Goal: Transaction & Acquisition: Purchase product/service

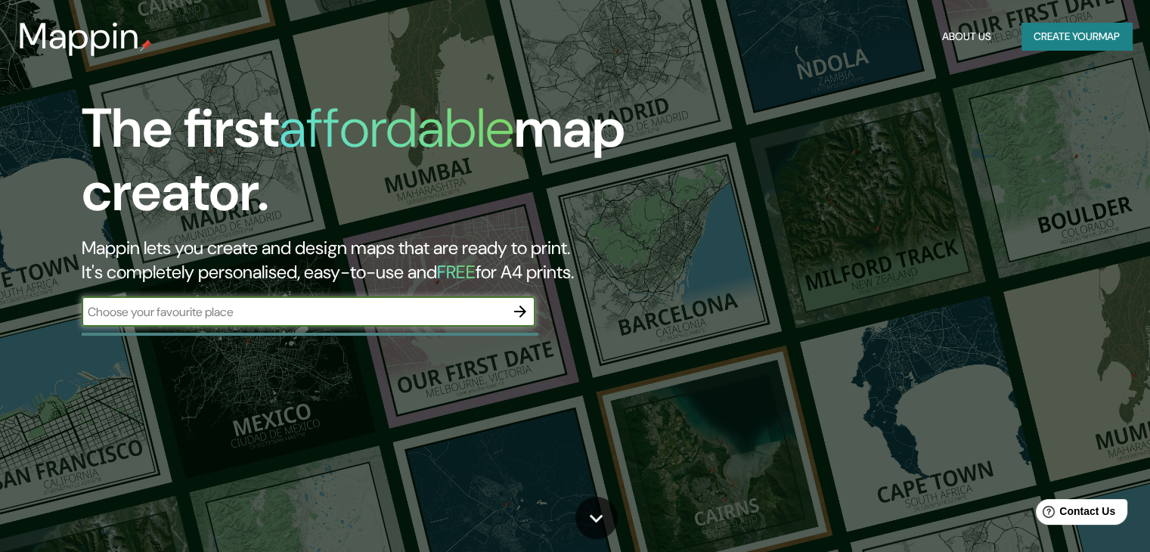
click at [218, 308] on input "text" at bounding box center [294, 311] width 424 height 17
type input "tacna"
click at [517, 315] on icon "button" at bounding box center [520, 312] width 18 height 18
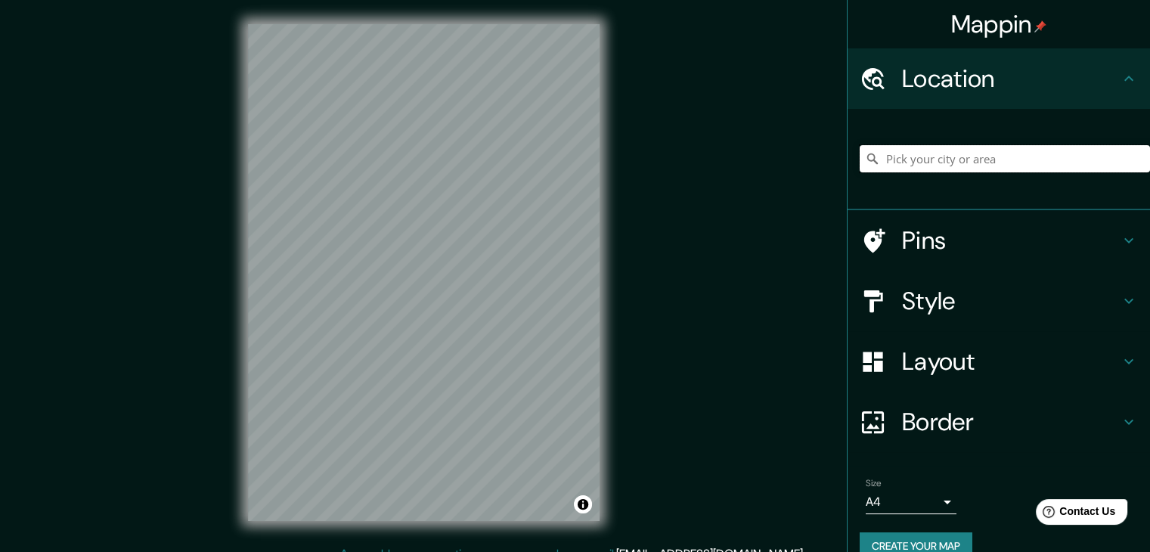
click at [894, 162] on input "Pick your city or area" at bounding box center [1005, 158] width 290 height 27
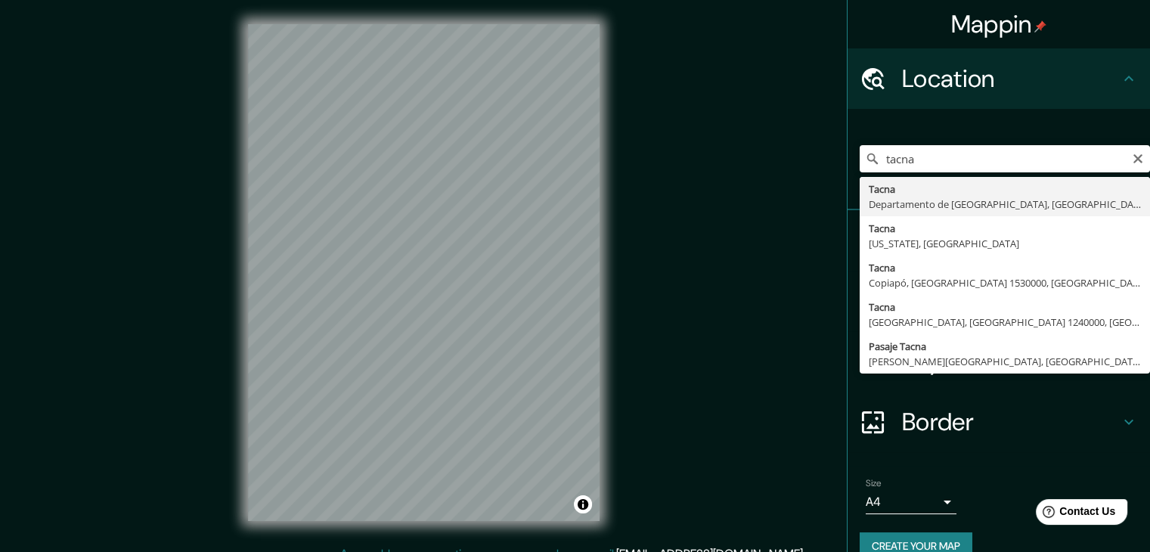
type input "[GEOGRAPHIC_DATA], [GEOGRAPHIC_DATA], [GEOGRAPHIC_DATA]"
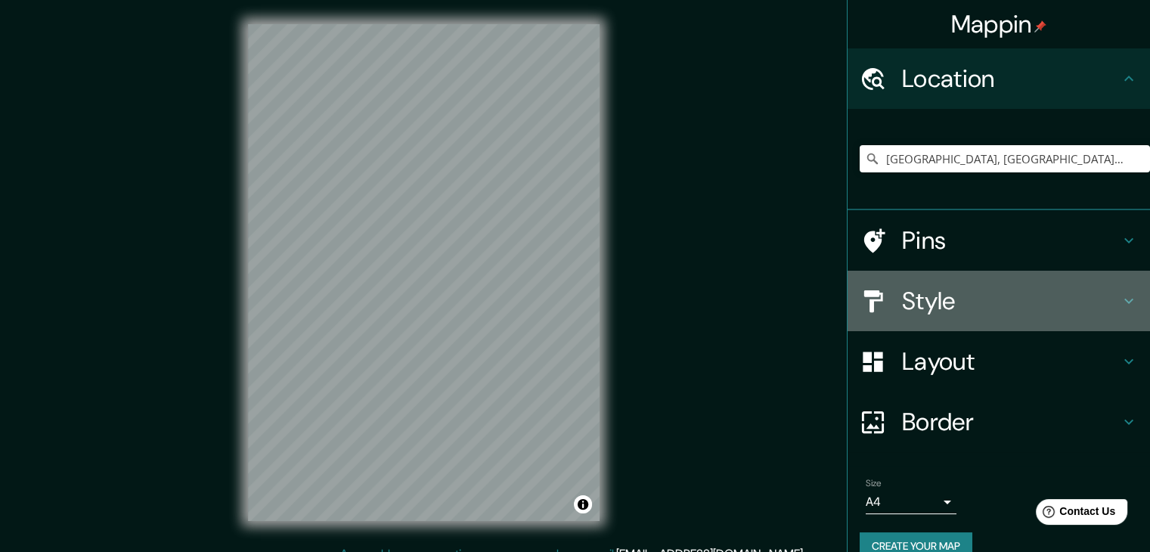
click at [995, 308] on h4 "Style" at bounding box center [1011, 301] width 218 height 30
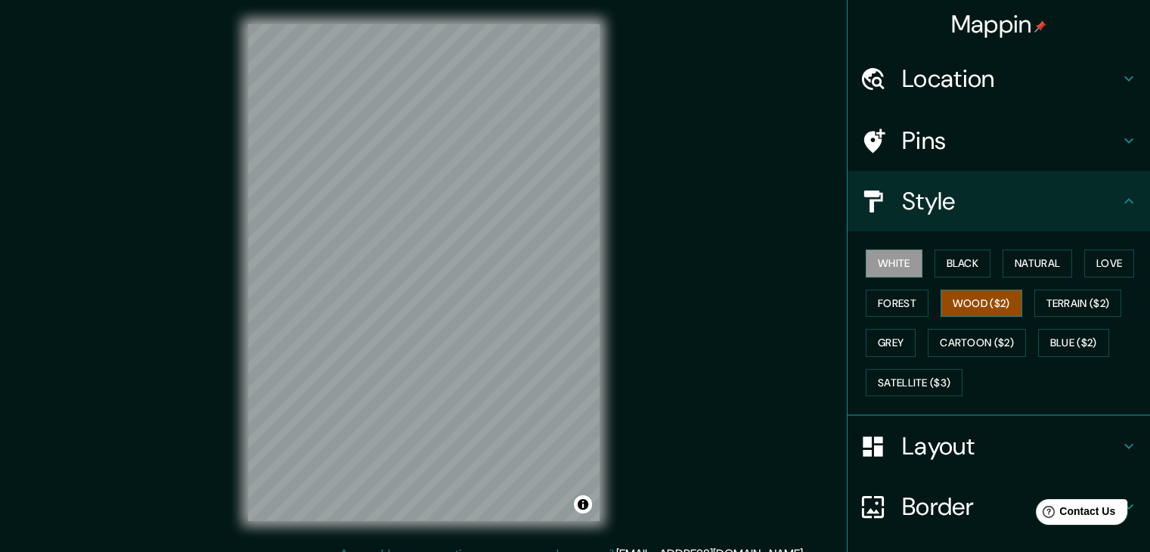
click at [1007, 300] on button "Wood ($2)" at bounding box center [982, 304] width 82 height 28
click at [964, 335] on button "Cartoon ($2)" at bounding box center [977, 343] width 98 height 28
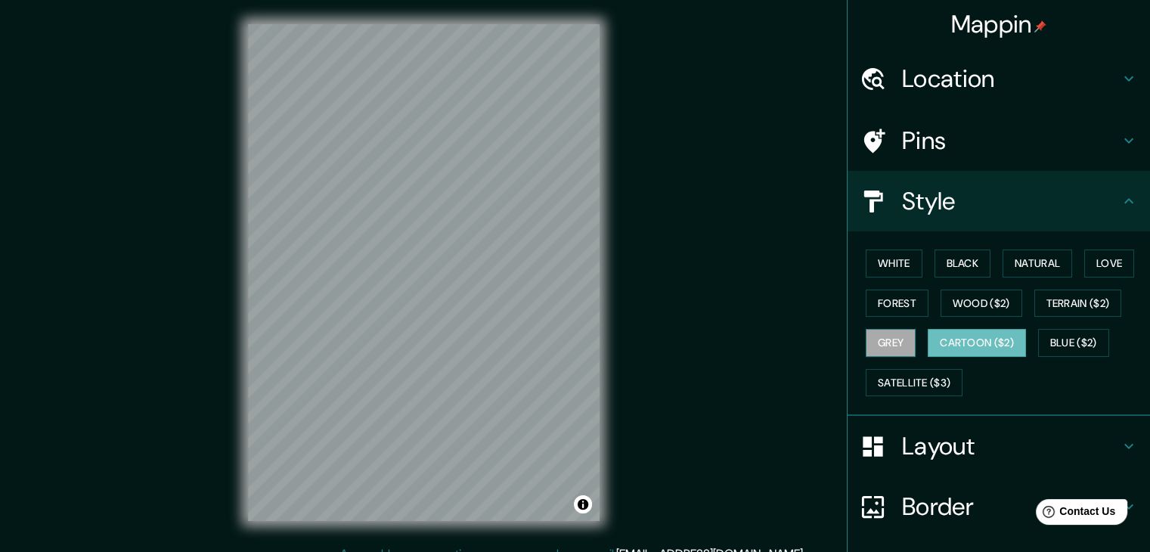
click at [887, 340] on button "Grey" at bounding box center [891, 343] width 50 height 28
click at [957, 431] on h4 "Layout" at bounding box center [1011, 446] width 218 height 30
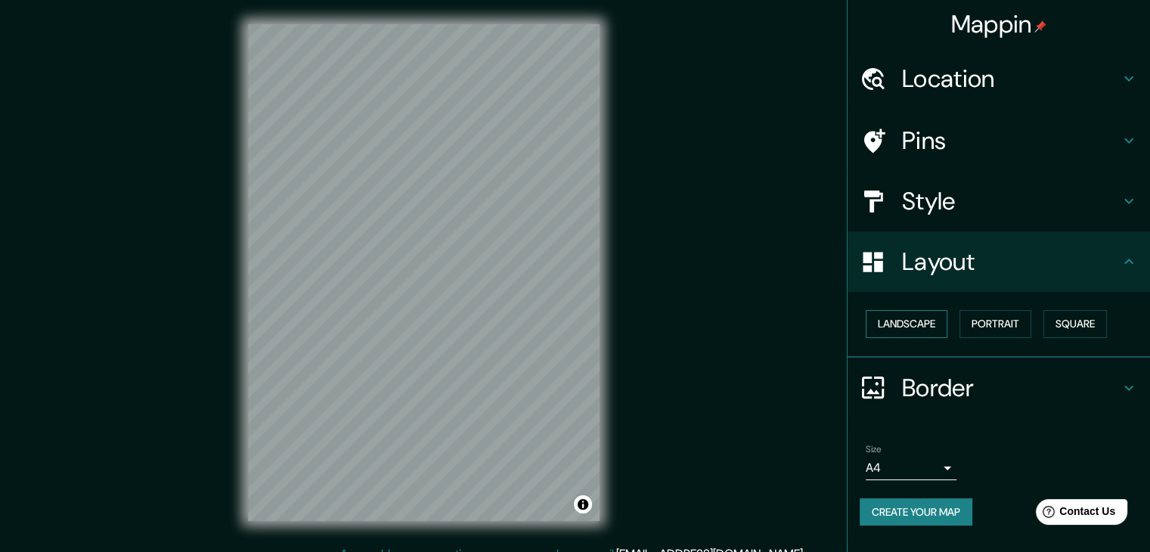
click at [923, 330] on button "Landscape" at bounding box center [907, 324] width 82 height 28
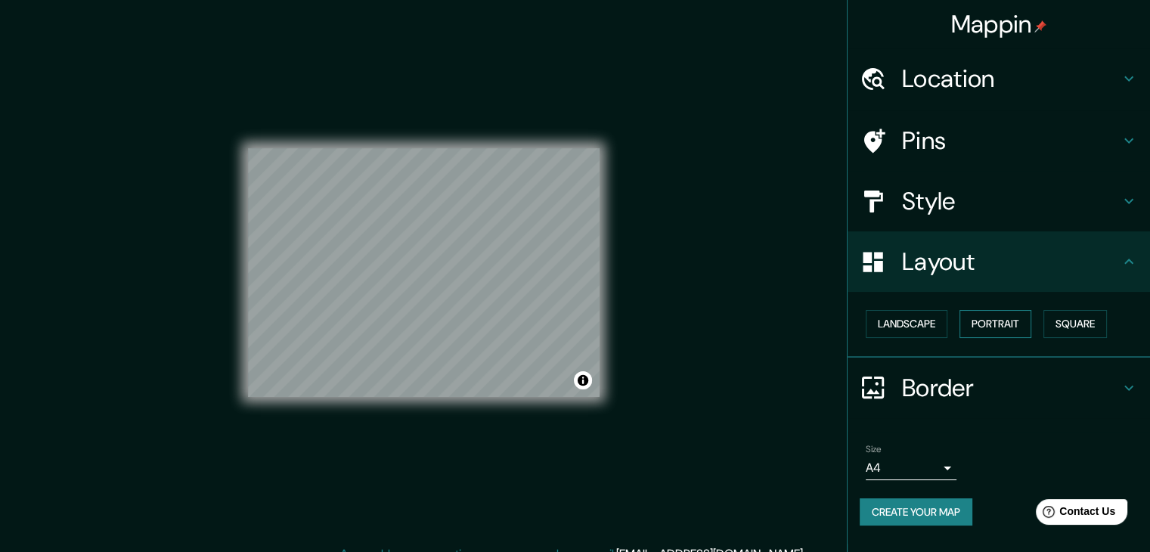
click at [983, 318] on button "Portrait" at bounding box center [996, 324] width 72 height 28
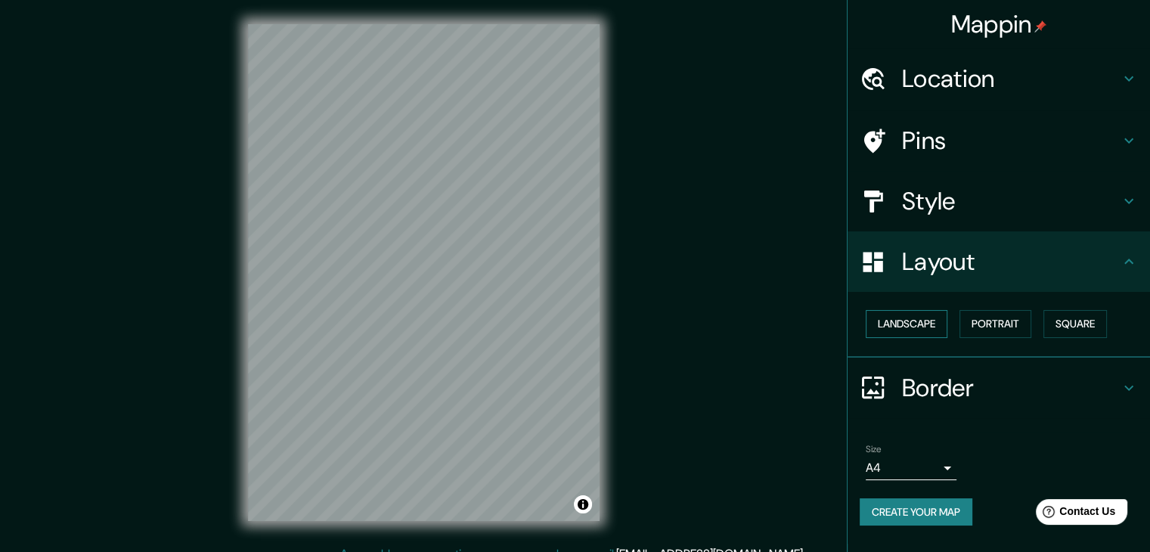
click at [928, 324] on button "Landscape" at bounding box center [907, 324] width 82 height 28
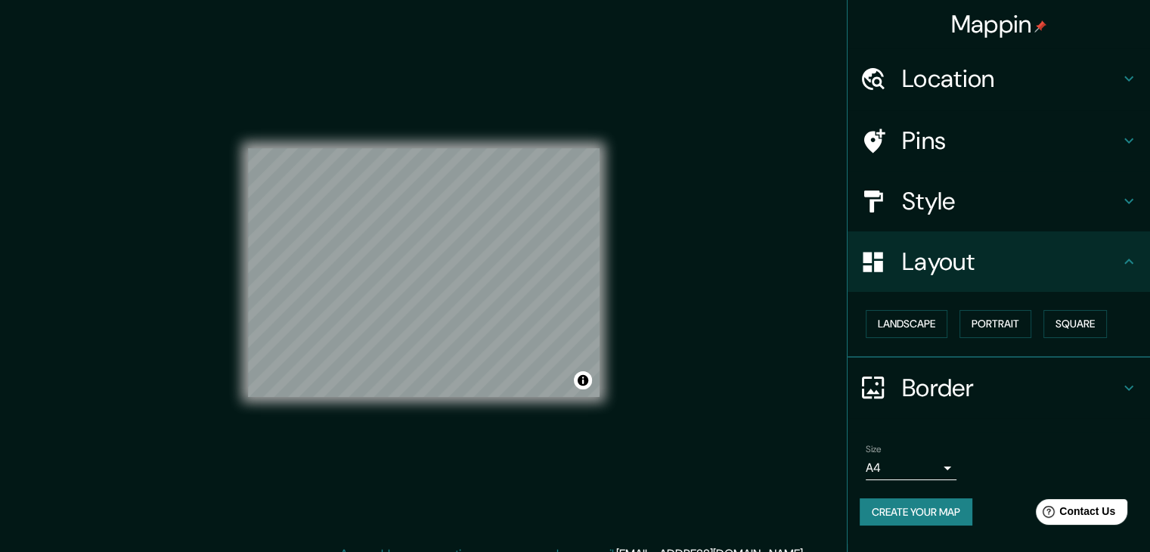
click at [751, 287] on div "Mappin Location Tacna, Departamento de Tacna, Perú Pins Style Layout Landscape …" at bounding box center [575, 285] width 1150 height 570
click at [1068, 321] on button "Square" at bounding box center [1076, 324] width 64 height 28
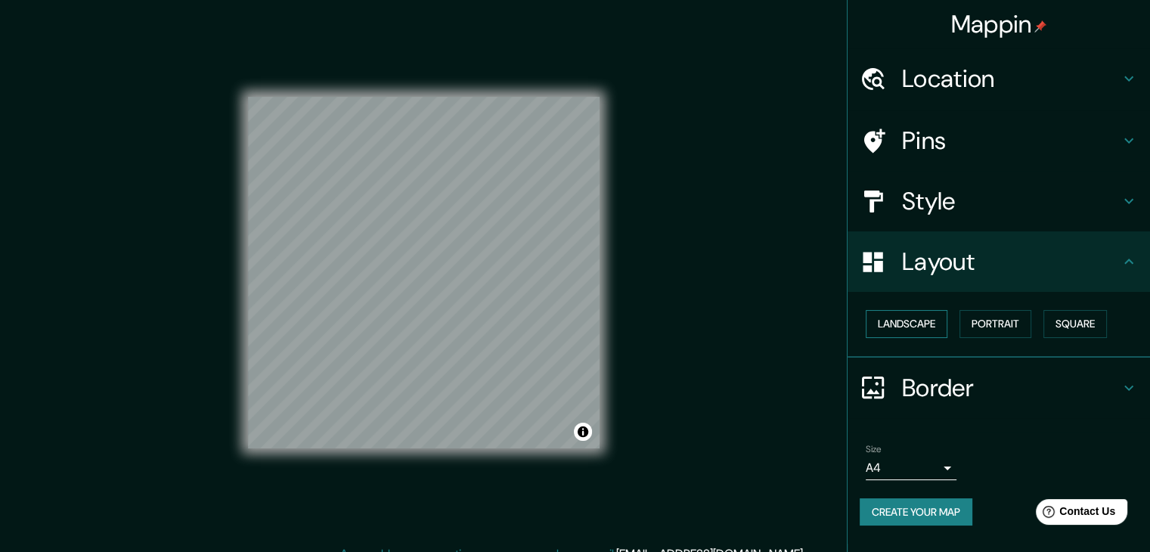
click at [899, 324] on button "Landscape" at bounding box center [907, 324] width 82 height 28
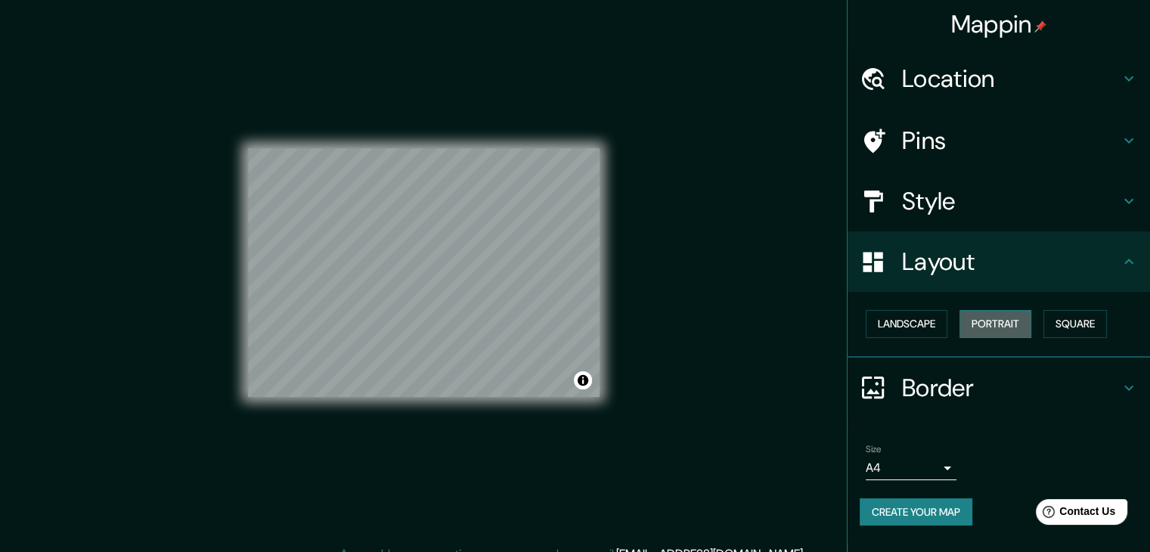
click at [999, 319] on button "Portrait" at bounding box center [996, 324] width 72 height 28
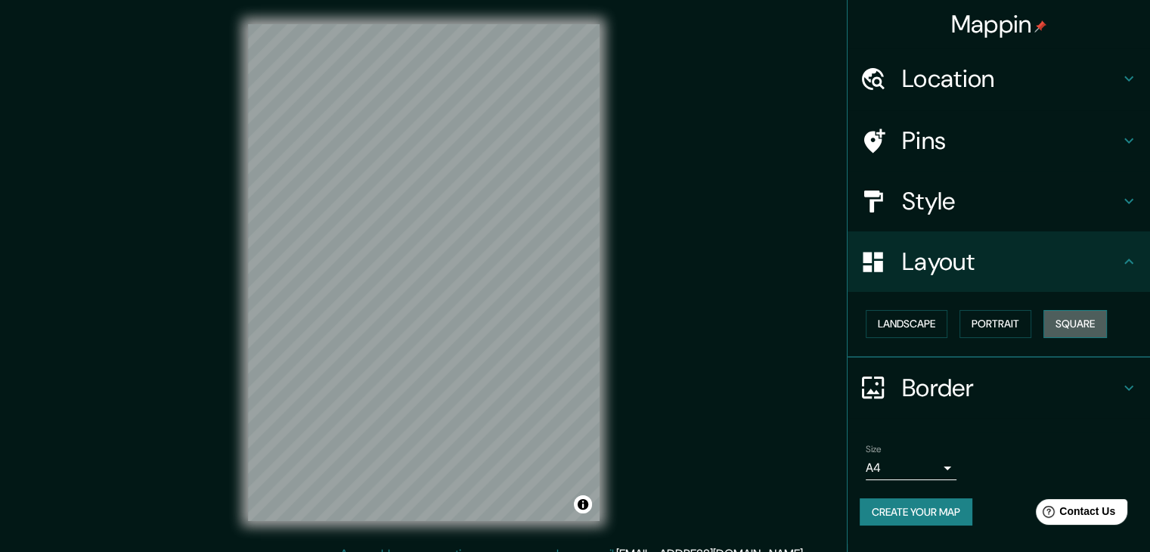
click at [1060, 320] on button "Square" at bounding box center [1076, 324] width 64 height 28
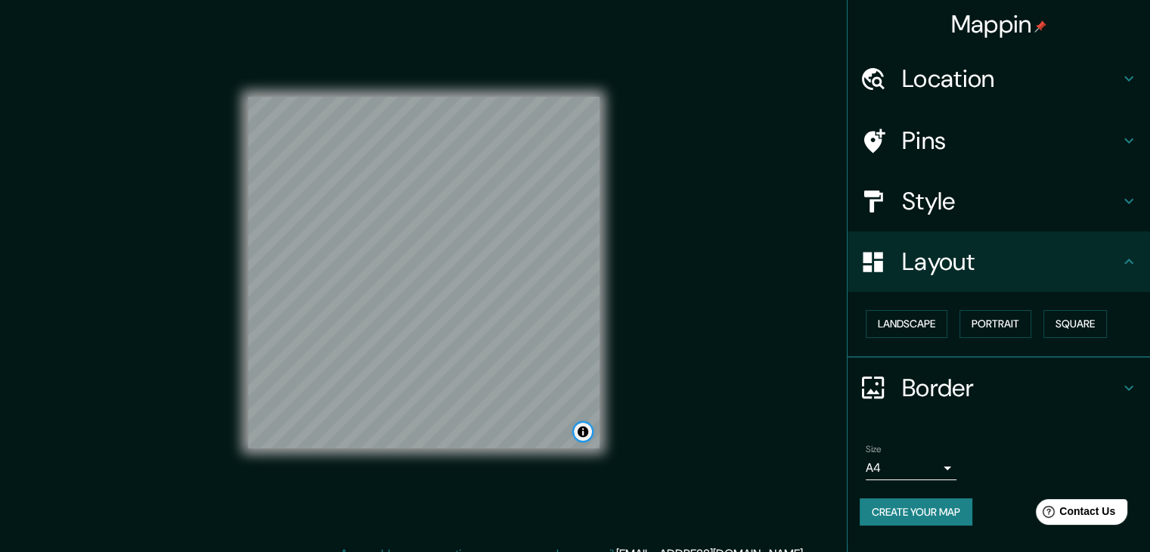
click at [585, 432] on button "Toggle attribution" at bounding box center [583, 432] width 18 height 18
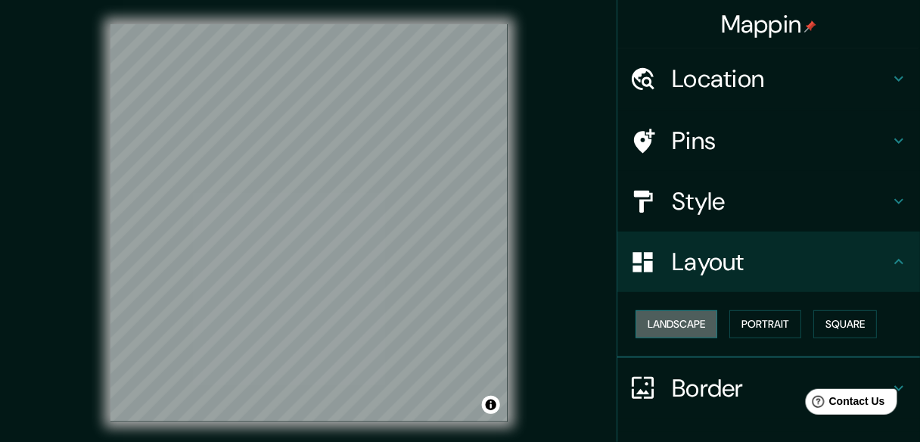
click at [678, 323] on button "Landscape" at bounding box center [676, 324] width 82 height 28
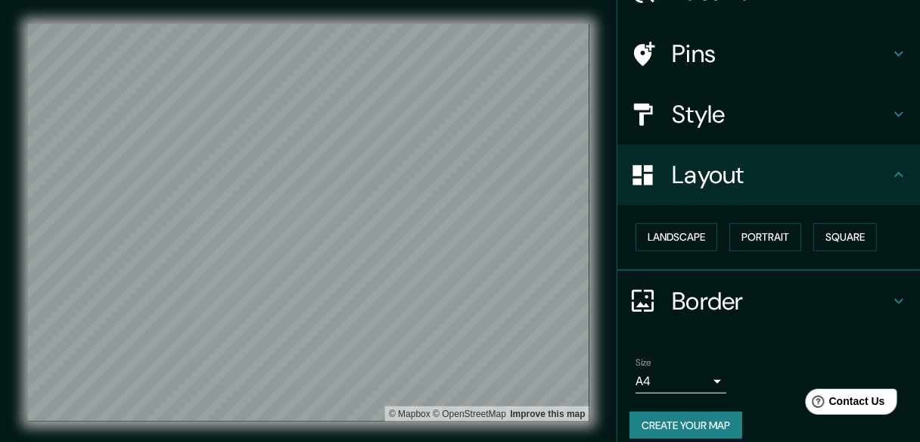
scroll to position [101, 0]
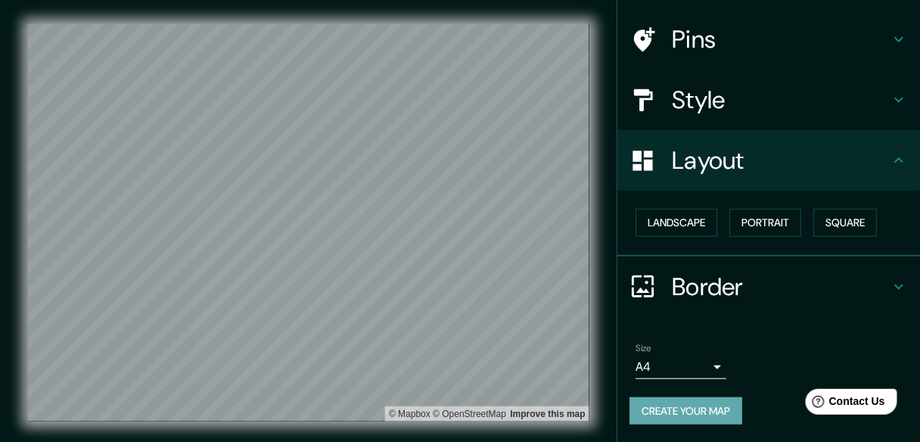
click at [681, 406] on button "Create your map" at bounding box center [685, 411] width 113 height 28
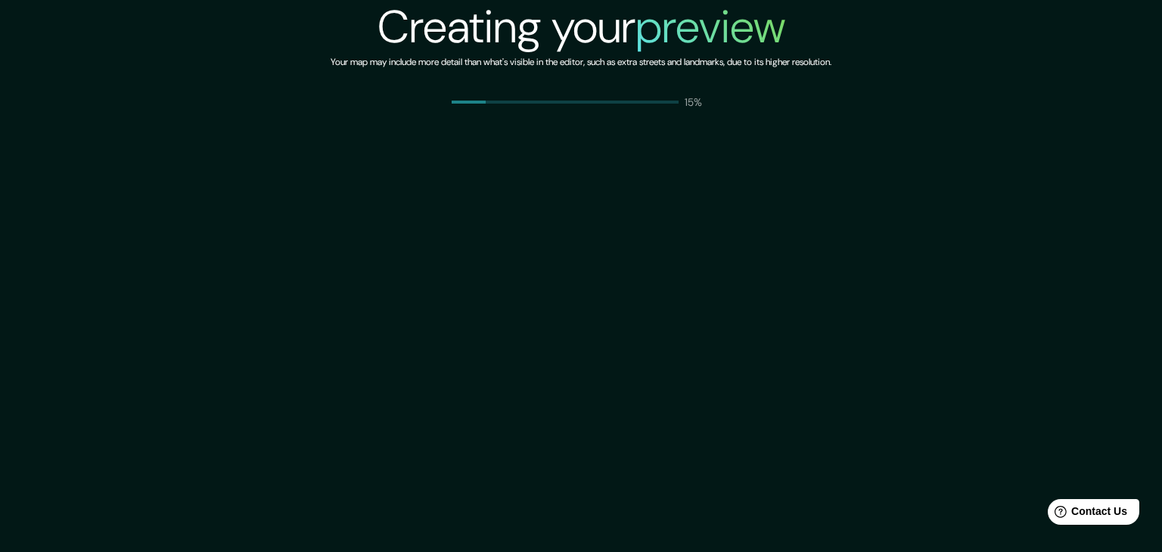
click at [833, 122] on div "Creating your preview Your map may include more detail than what's visible in t…" at bounding box center [581, 276] width 1162 height 552
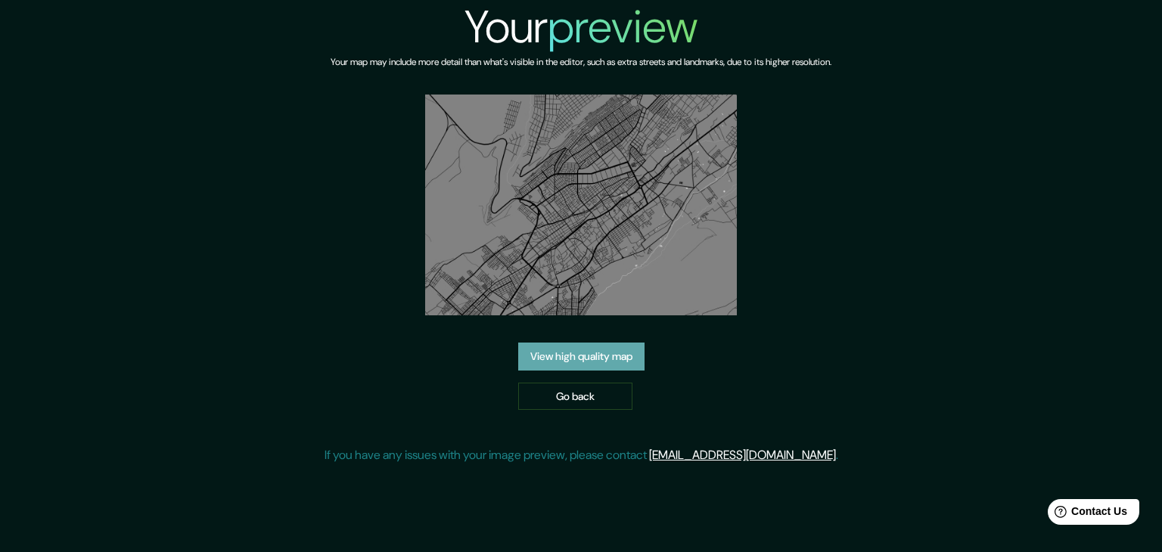
click at [617, 349] on link "View high quality map" at bounding box center [581, 357] width 126 height 28
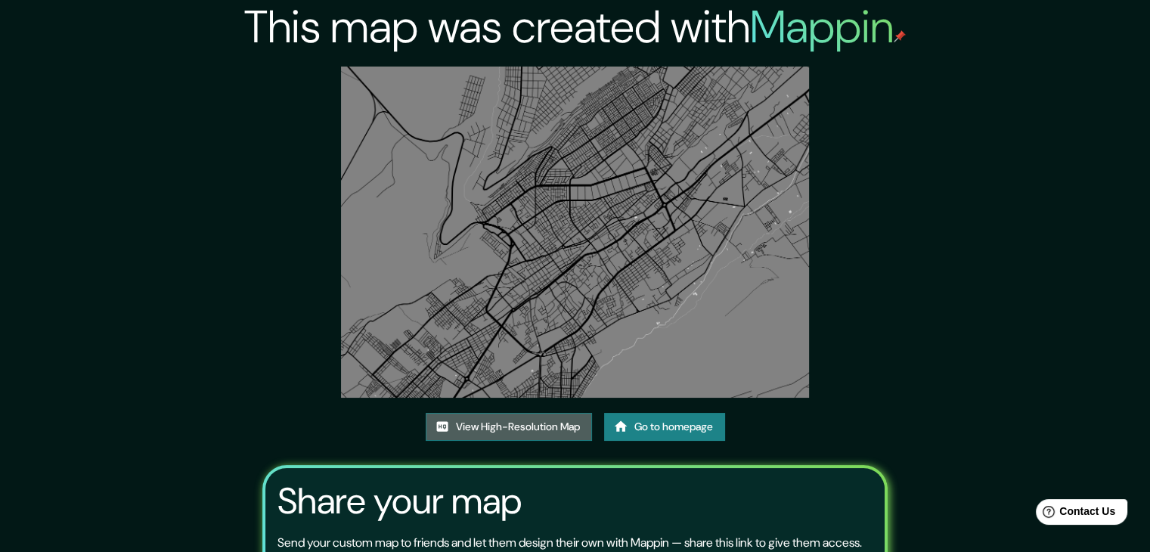
click at [551, 415] on link "View High-Resolution Map" at bounding box center [509, 427] width 166 height 28
click at [630, 424] on link "Go to homepage" at bounding box center [664, 427] width 121 height 28
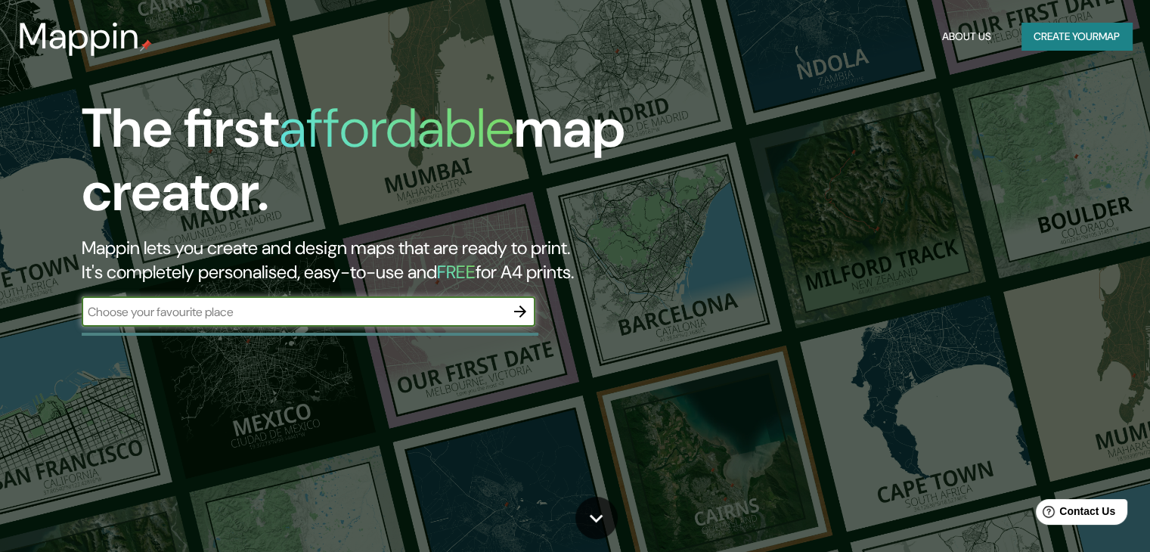
click at [383, 315] on input "text" at bounding box center [294, 311] width 424 height 17
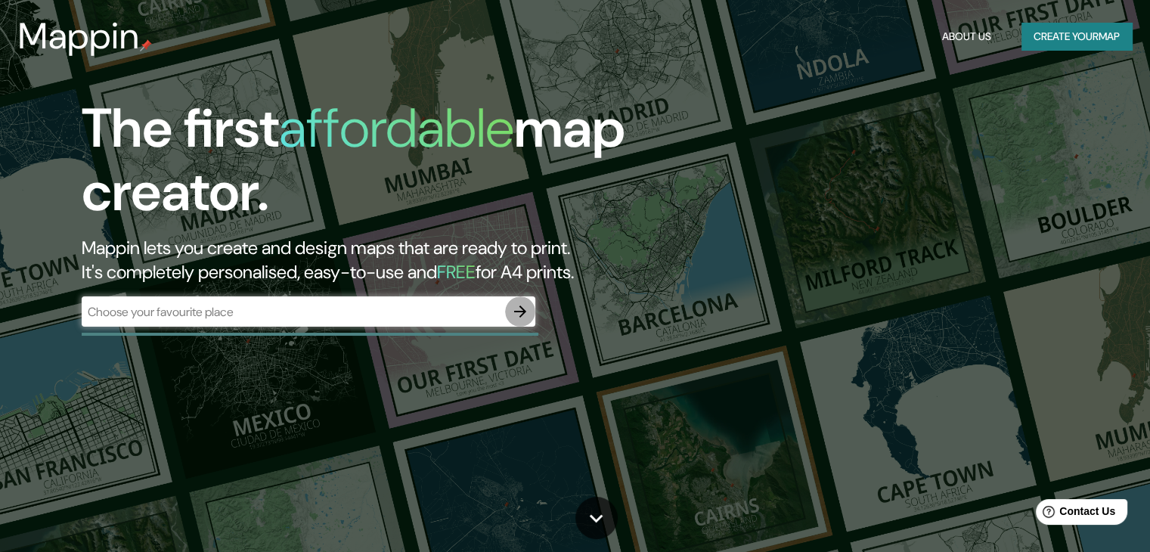
click at [526, 318] on icon "button" at bounding box center [520, 312] width 18 height 18
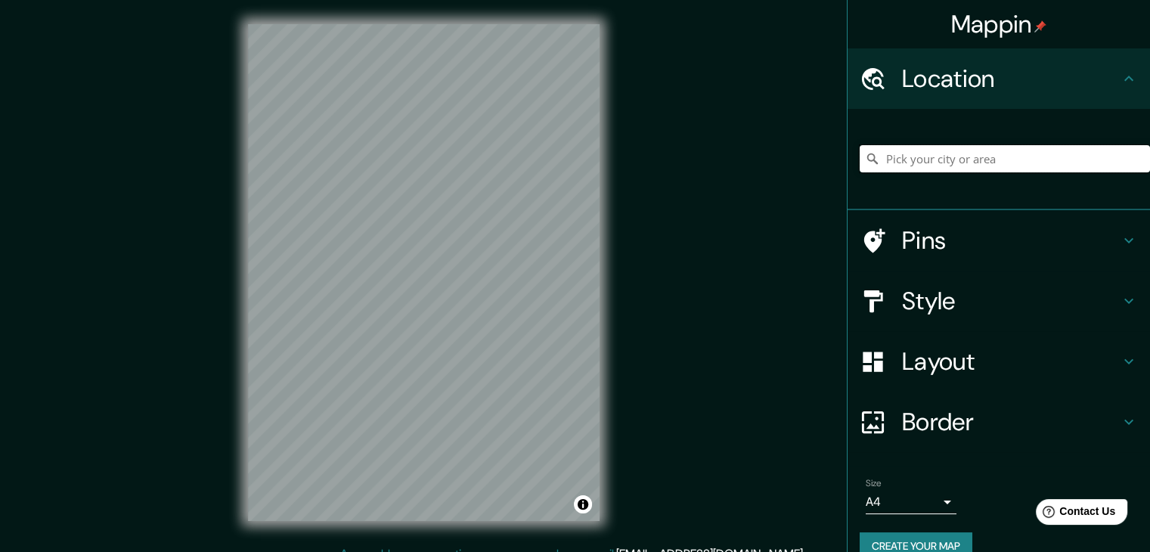
click at [929, 161] on input "Pick your city or area" at bounding box center [1005, 158] width 290 height 27
click at [899, 166] on input "Pick your city or area" at bounding box center [1005, 158] width 290 height 27
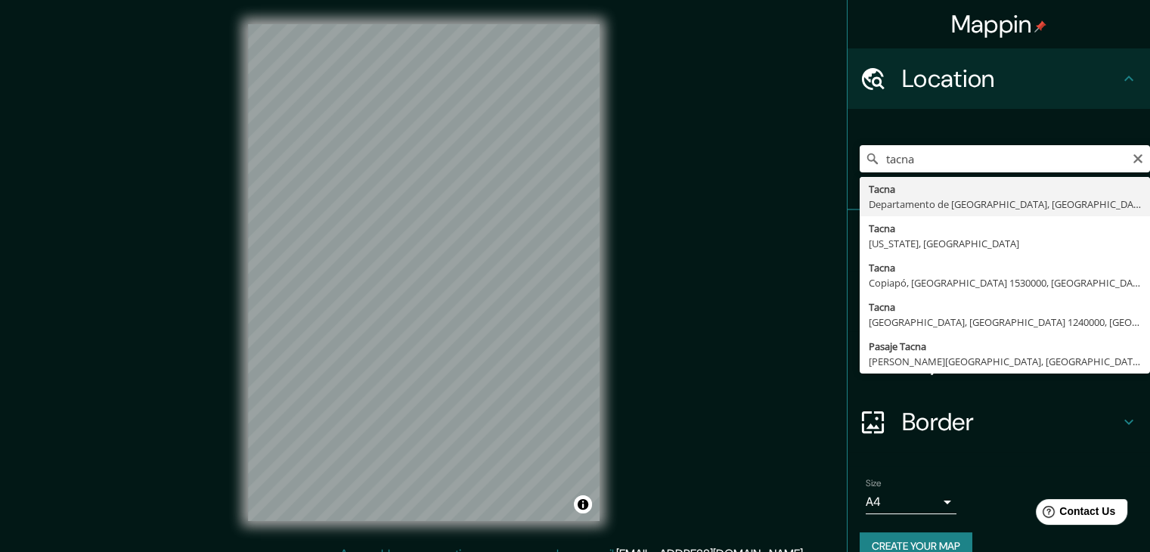
type input "[GEOGRAPHIC_DATA], [GEOGRAPHIC_DATA], [GEOGRAPHIC_DATA]"
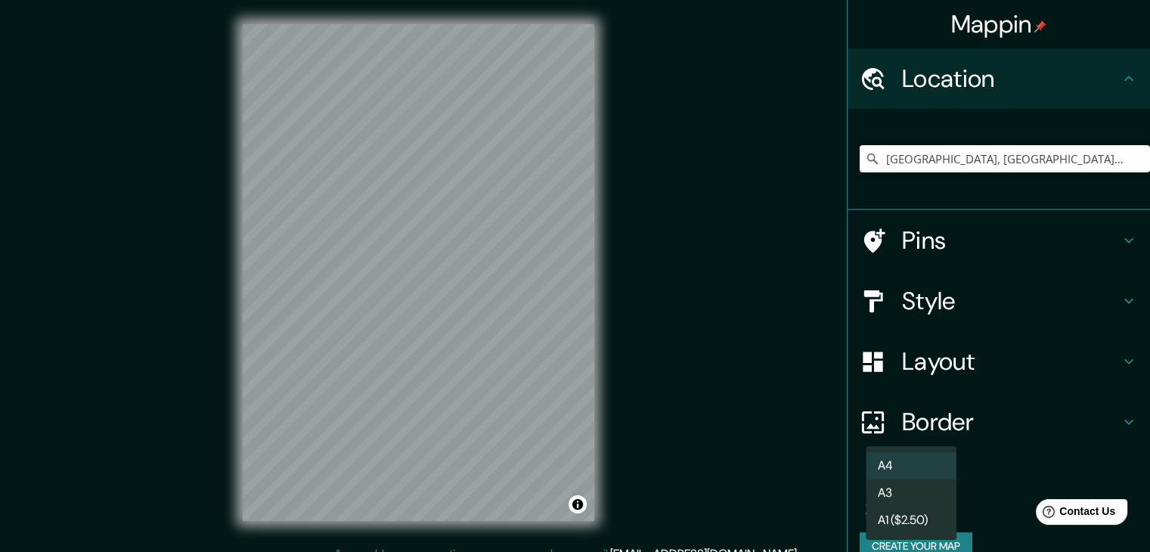
click at [923, 441] on body "Mappin Location [GEOGRAPHIC_DATA], [GEOGRAPHIC_DATA], [GEOGRAPHIC_DATA] Pins St…" at bounding box center [575, 276] width 1150 height 552
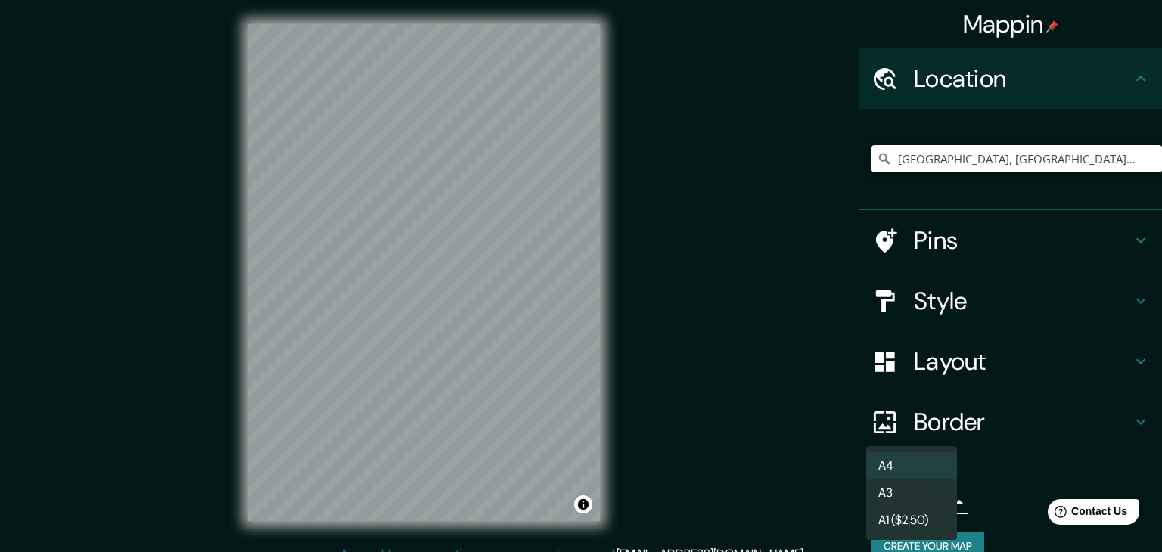
click at [908, 441] on li "A3" at bounding box center [911, 493] width 91 height 27
type input "a4"
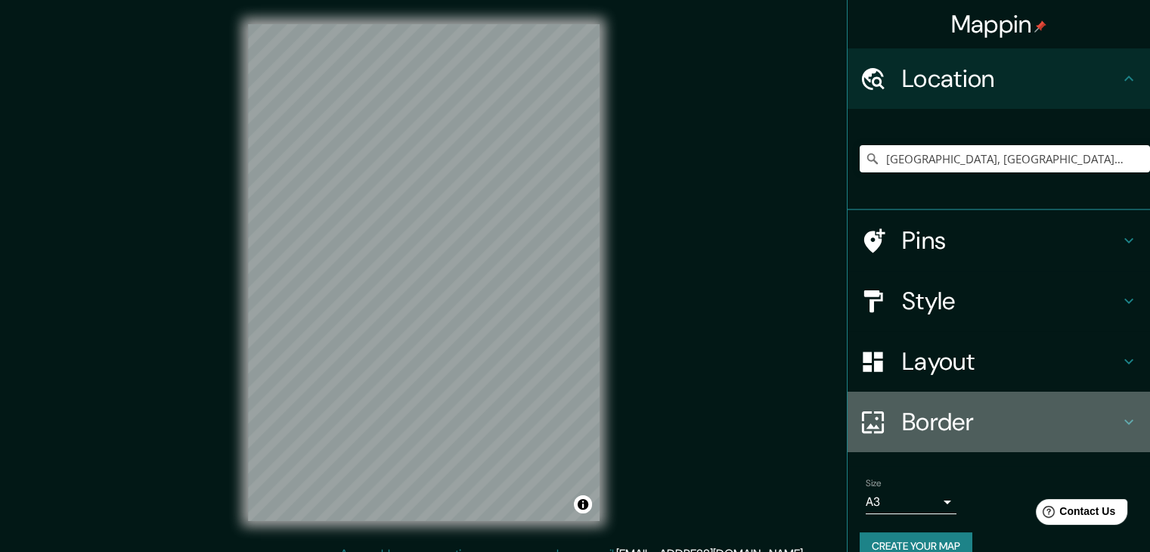
click at [929, 414] on h4 "Border" at bounding box center [1011, 422] width 218 height 30
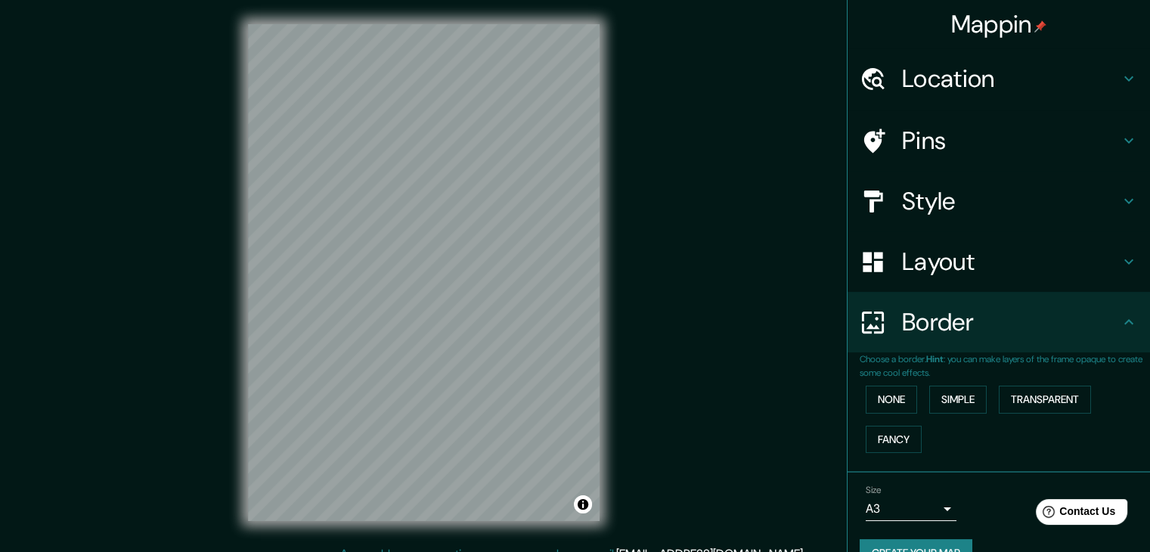
click at [929, 249] on h4 "Layout" at bounding box center [1011, 262] width 218 height 30
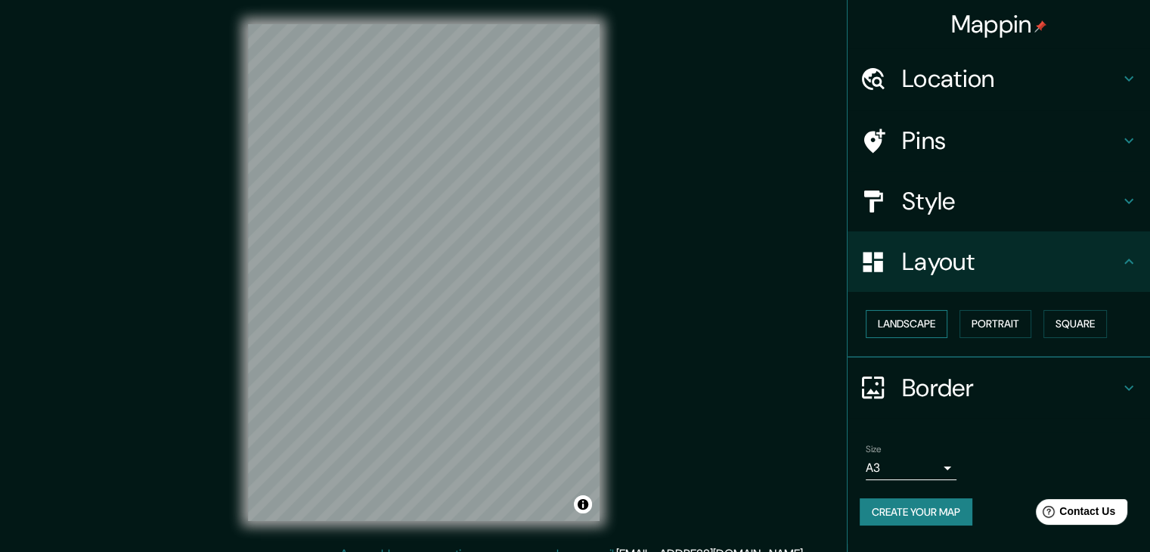
click at [917, 327] on button "Landscape" at bounding box center [907, 324] width 82 height 28
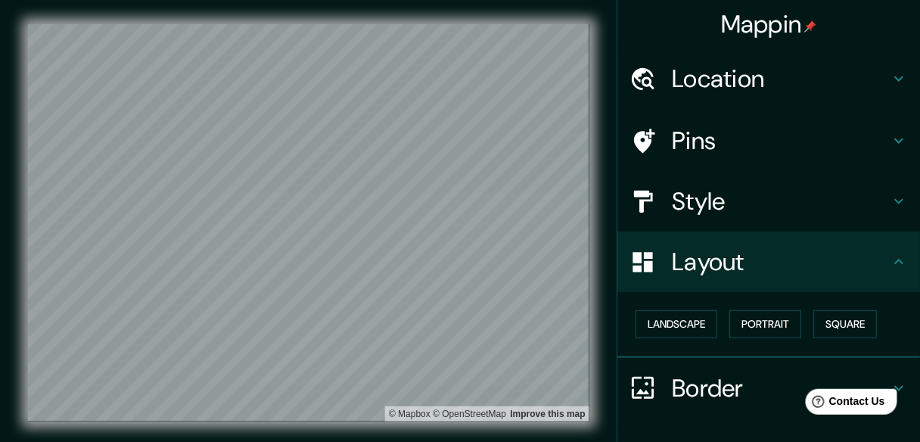
drag, startPoint x: 740, startPoint y: 195, endPoint x: 714, endPoint y: 188, distance: 27.3
click at [741, 195] on h4 "Style" at bounding box center [781, 201] width 218 height 30
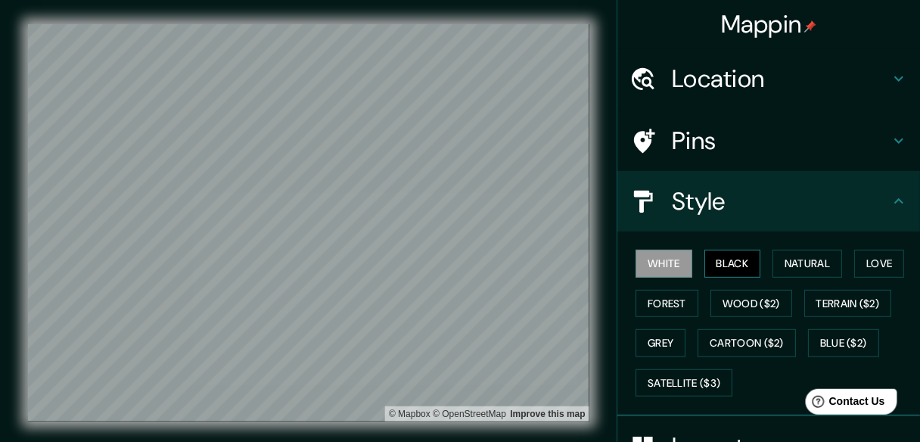
drag, startPoint x: 730, startPoint y: 247, endPoint x: 734, endPoint y: 256, distance: 10.1
click at [731, 248] on div "White Black Natural Love Forest Wood ($2) Terrain ($2) Grey Cartoon ($2) Blue (…" at bounding box center [774, 323] width 290 height 159
click at [736, 259] on button "Black" at bounding box center [732, 264] width 57 height 28
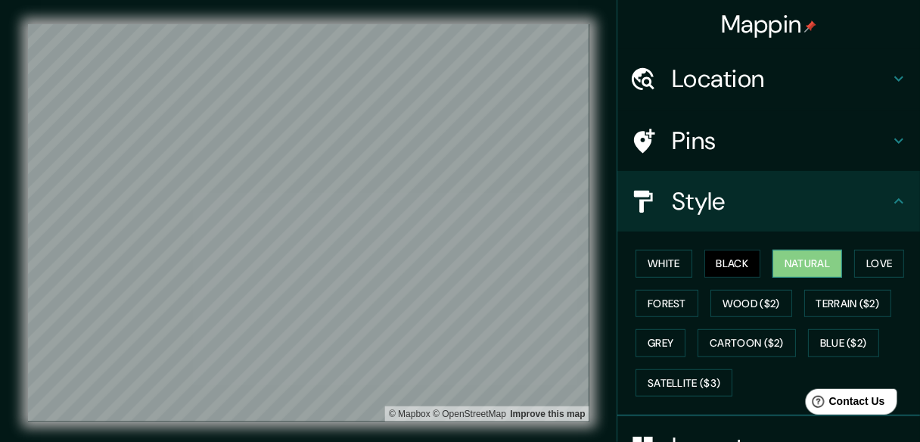
click at [816, 262] on button "Natural" at bounding box center [807, 264] width 70 height 28
click at [873, 265] on button "Love" at bounding box center [879, 264] width 50 height 28
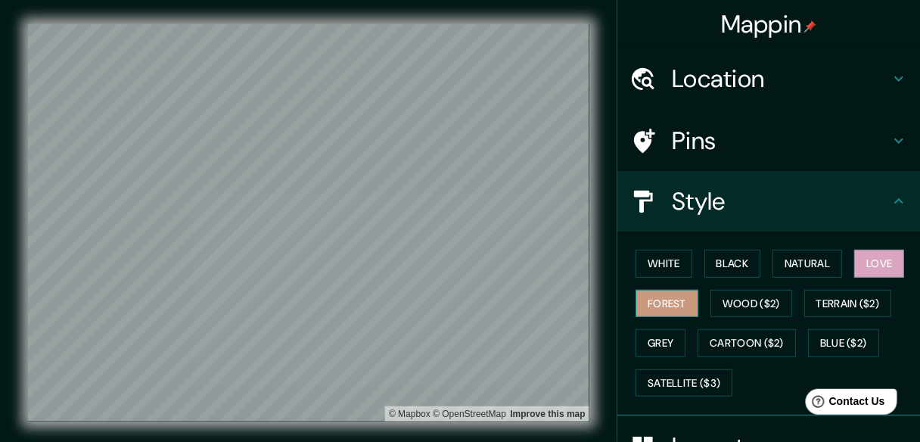
click at [654, 304] on button "Forest" at bounding box center [666, 304] width 63 height 28
